Goal: Task Accomplishment & Management: Use online tool/utility

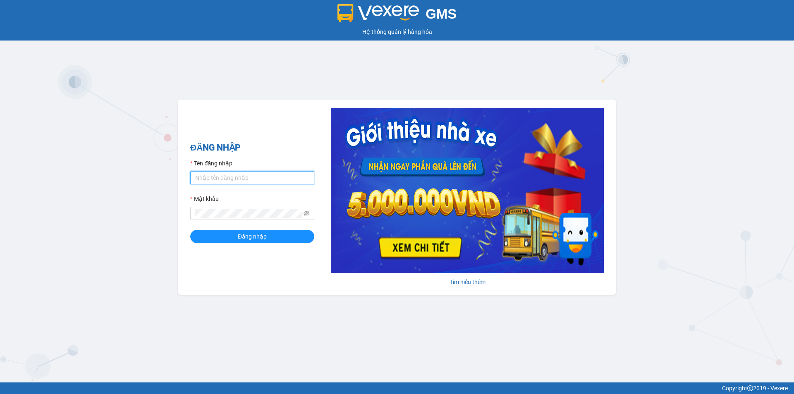
click at [270, 174] on input "Tên đăng nhập" at bounding box center [252, 177] width 124 height 13
type input "lnttu.ducphatth"
click at [190, 230] on button "Đăng nhập" at bounding box center [252, 236] width 124 height 13
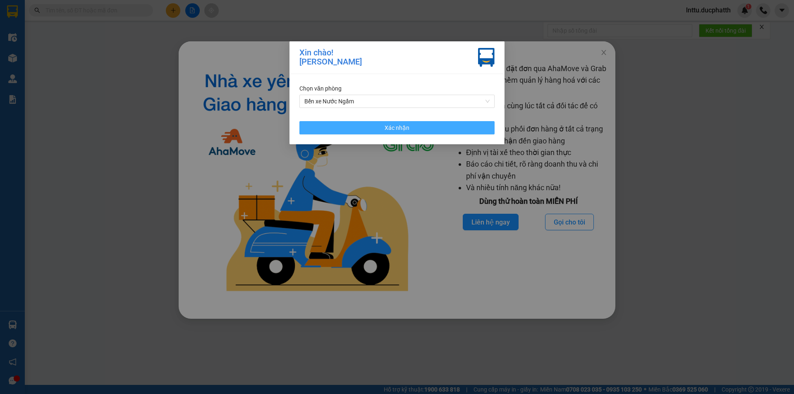
drag, startPoint x: 344, startPoint y: 130, endPoint x: 206, endPoint y: 156, distance: 140.5
click at [343, 130] on button "Xác nhận" at bounding box center [397, 127] width 195 height 13
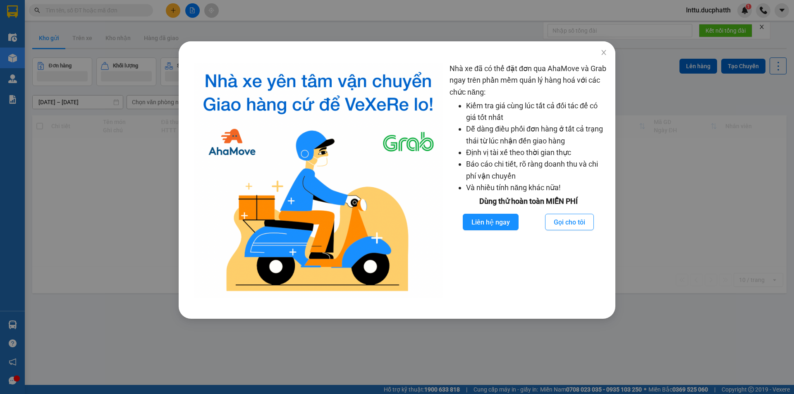
click at [150, 155] on div "Nhà xe đã có thể đặt đơn qua AhaMove và Grab ngay trên phần mềm quản lý hàng ho…" at bounding box center [397, 197] width 794 height 394
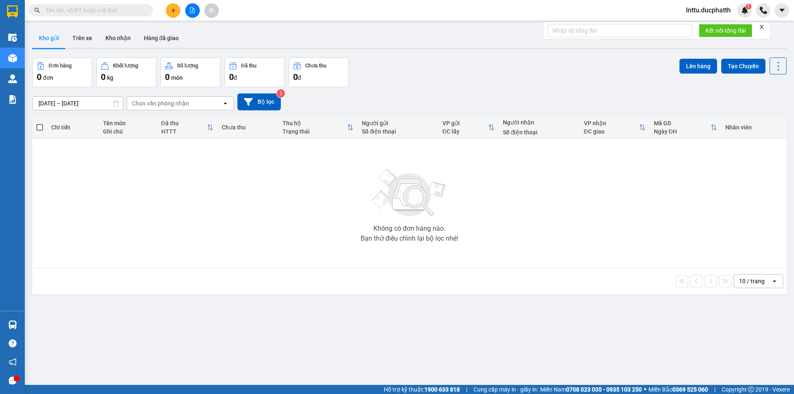
click at [185, 15] on div at bounding box center [192, 10] width 62 height 14
click at [192, 12] on icon "file-add" at bounding box center [192, 10] width 6 height 6
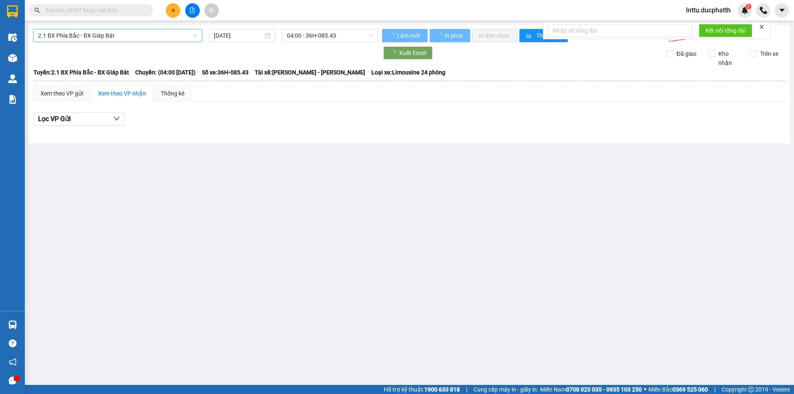
click at [103, 33] on span "2.1 BX Phía Bắc - BX Giáp Bát" at bounding box center [117, 35] width 159 height 12
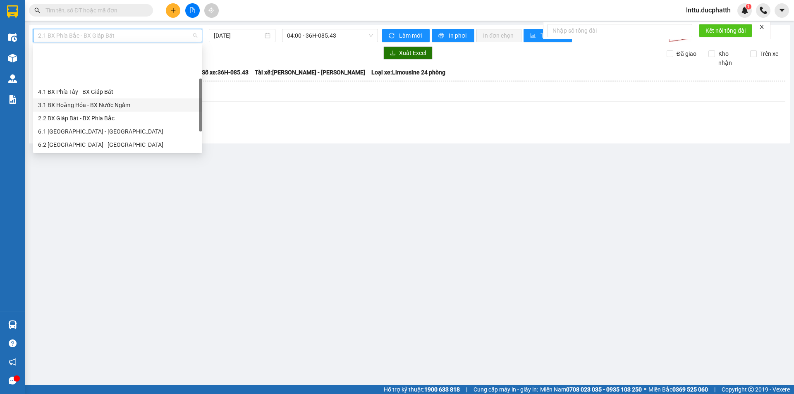
scroll to position [41, 0]
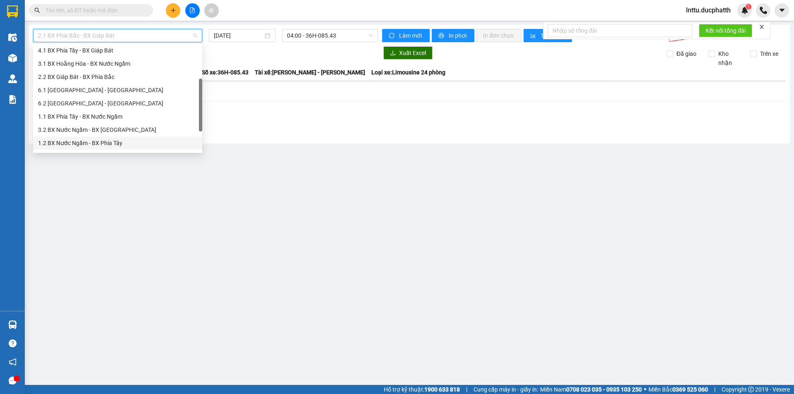
click at [118, 141] on div "1.2 BX Nước Ngầm - BX Phía Tây" at bounding box center [117, 143] width 159 height 9
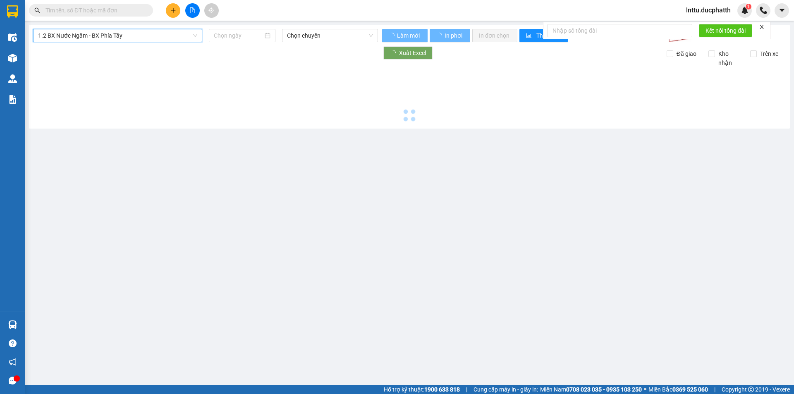
type input "[DATE]"
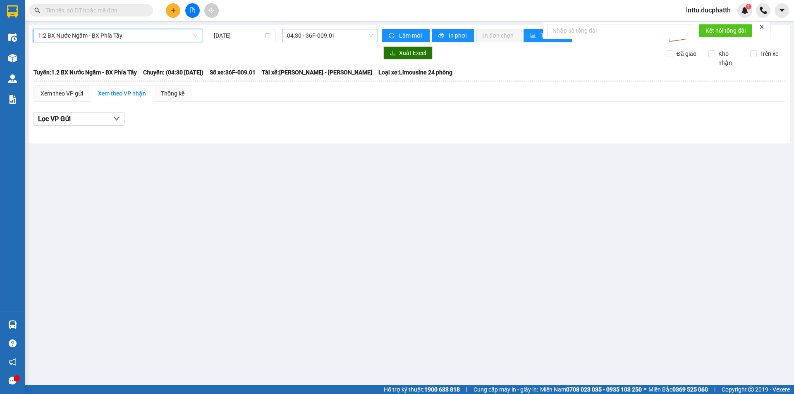
click at [319, 37] on span "04:30 - 36F-009.01" at bounding box center [330, 35] width 86 height 12
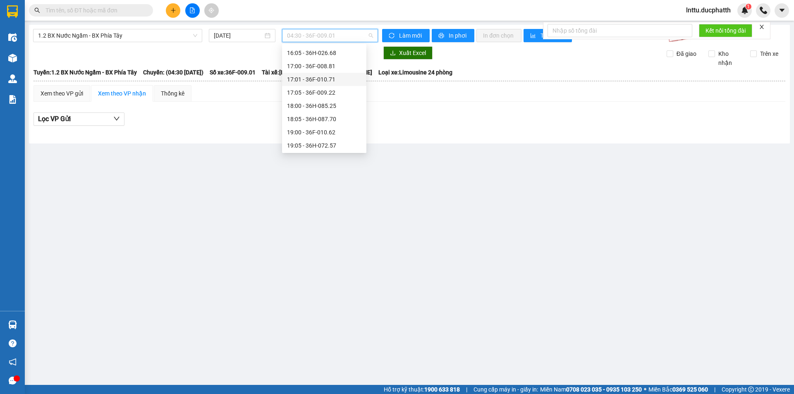
scroll to position [290, 0]
click at [326, 148] on div "20:00 - 36H-026.66" at bounding box center [324, 146] width 74 height 9
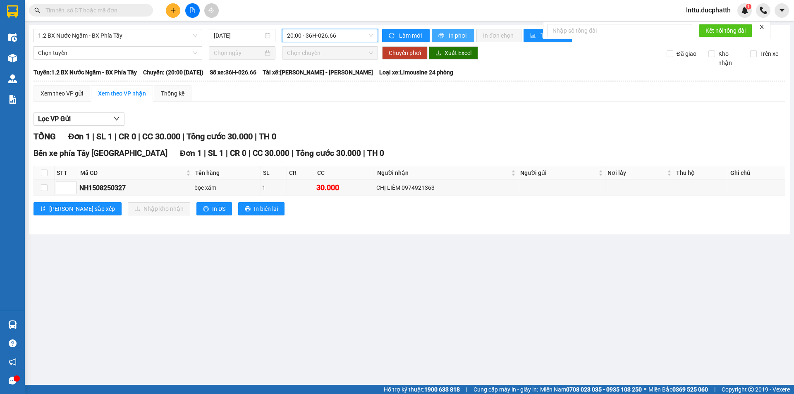
click at [455, 40] on span "In phơi" at bounding box center [458, 35] width 19 height 9
